Goal: Information Seeking & Learning: Learn about a topic

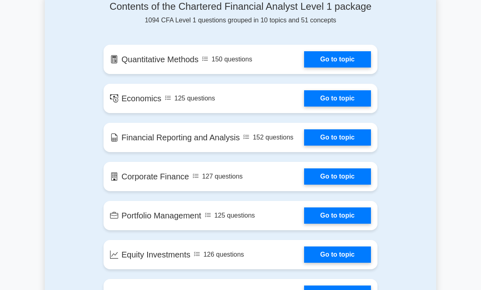
scroll to position [466, 0]
click at [355, 107] on link "Go to topic" at bounding box center [337, 98] width 67 height 16
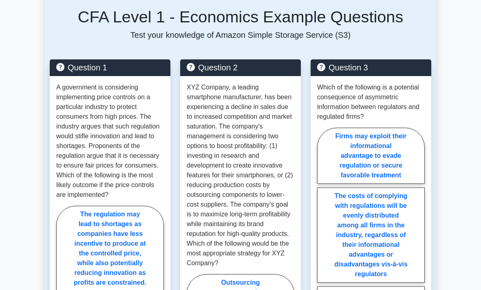
scroll to position [570, 0]
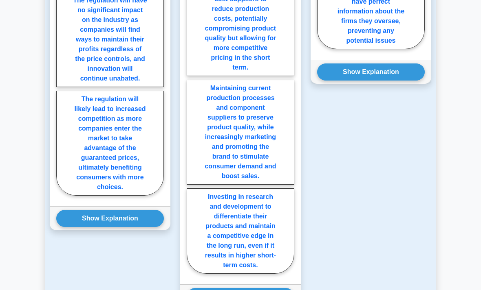
click at [71, 228] on button "Show Explanation" at bounding box center [110, 219] width 108 height 17
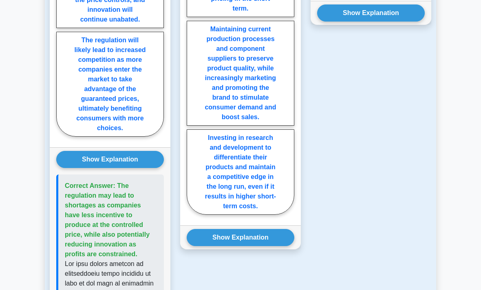
click at [77, 169] on button "Show Explanation" at bounding box center [110, 160] width 108 height 17
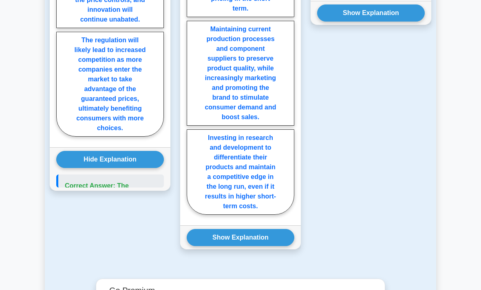
click at [76, 168] on button "Hide Explanation" at bounding box center [110, 159] width 108 height 17
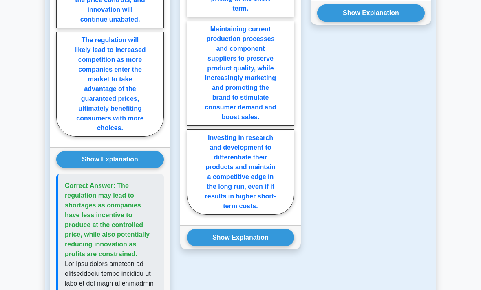
click at [74, 168] on button "Show Explanation" at bounding box center [110, 159] width 108 height 17
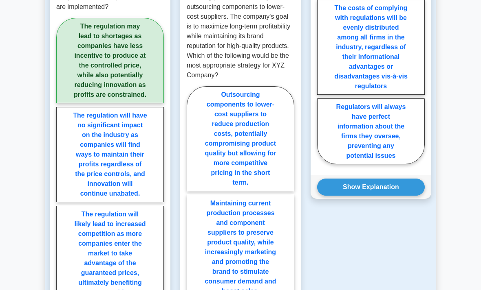
scroll to position [796, 0]
click at [65, 103] on label "The regulation may lead to shortages as companies have less incentive to produc…" at bounding box center [110, 61] width 108 height 86
click at [62, 164] on input "The regulation may lead to shortages as companies have less incentive to produc…" at bounding box center [58, 166] width 5 height 5
radio input "true"
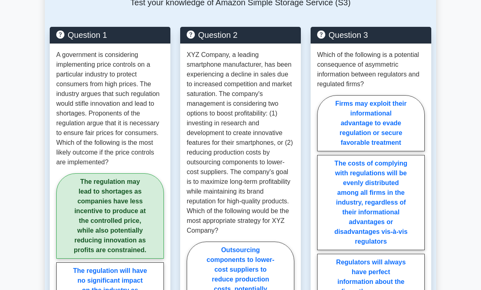
scroll to position [640, 0]
click at [443, 135] on main "Back to Chartered Financial Analyst Level 1 (CFA Level 1) Test Flashcards Econo…" at bounding box center [240, 149] width 481 height 1527
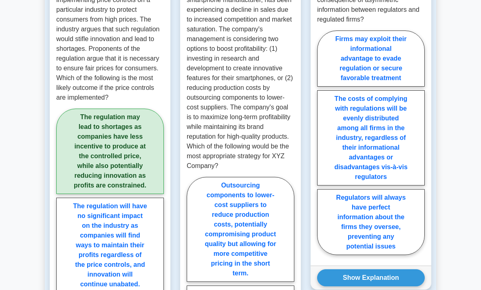
scroll to position [706, 0]
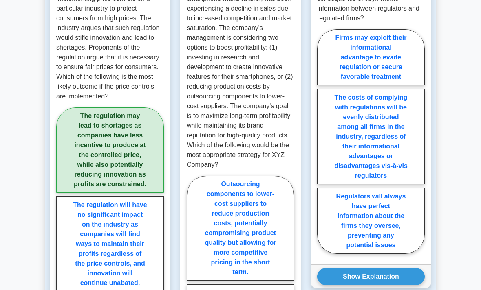
click at [399, 185] on label "The costs of complying with regulations will be evenly distributed among all fi…" at bounding box center [371, 137] width 108 height 95
click at [322, 147] on input "The costs of complying with regulations will be evenly distributed among all fi…" at bounding box center [319, 144] width 5 height 5
radio input "true"
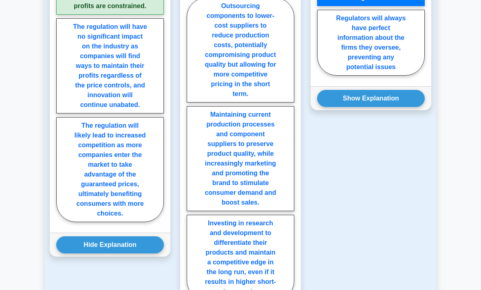
scroll to position [882, 0]
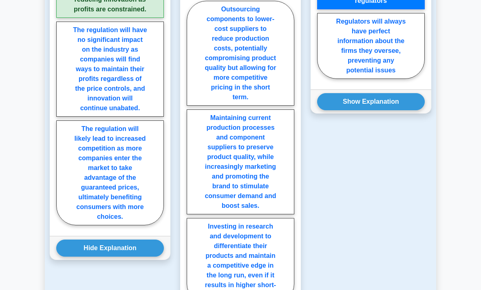
click at [398, 110] on button "Show Explanation" at bounding box center [371, 101] width 108 height 17
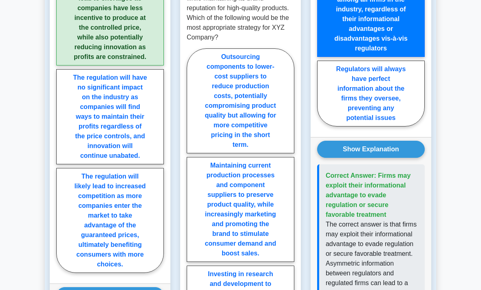
scroll to position [852, 0]
